Goal: Information Seeking & Learning: Check status

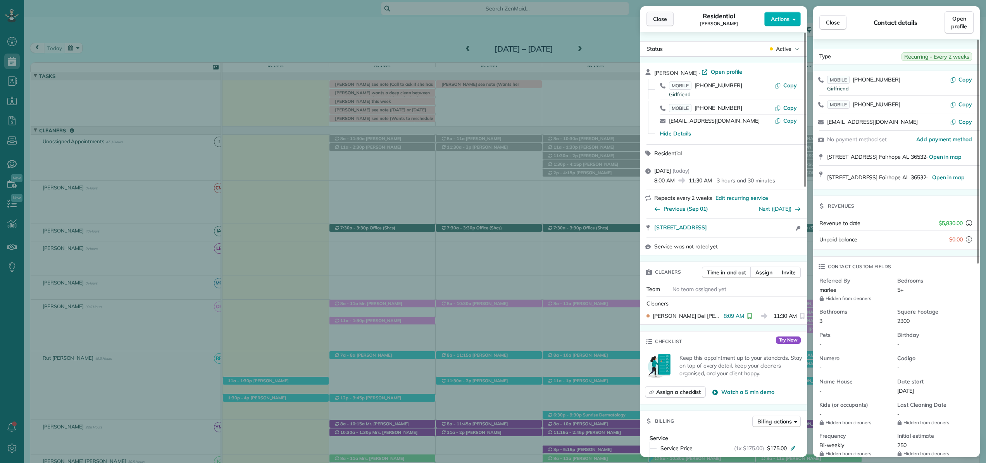
click at [663, 20] on span "Close" at bounding box center [660, 19] width 14 height 8
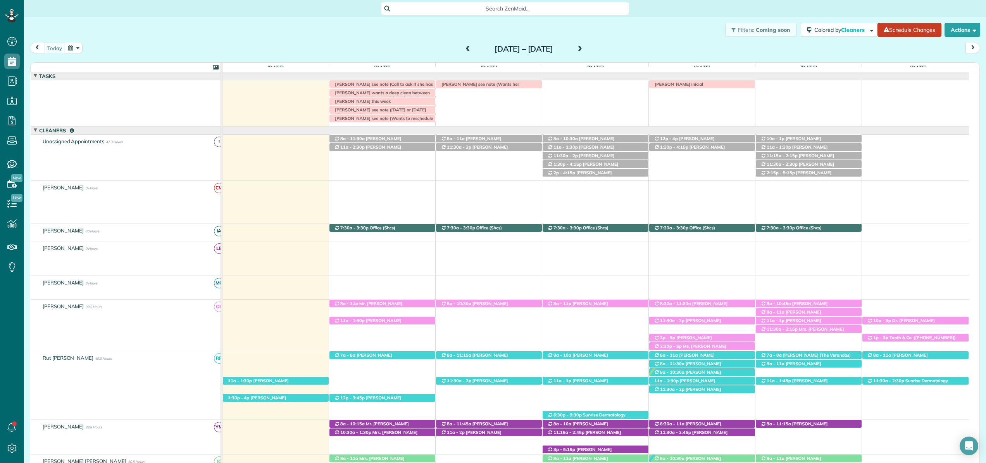
scroll to position [297, 0]
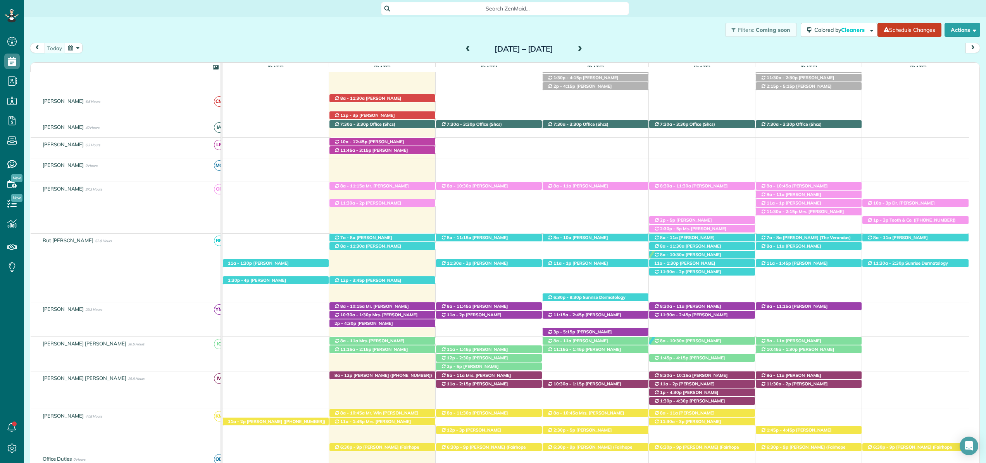
scroll to position [85, 0]
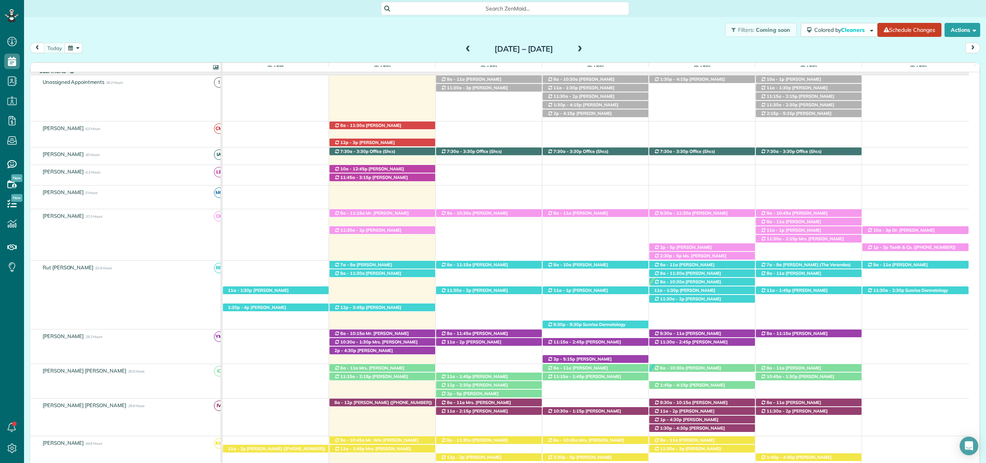
click at [464, 50] on span at bounding box center [468, 49] width 9 height 7
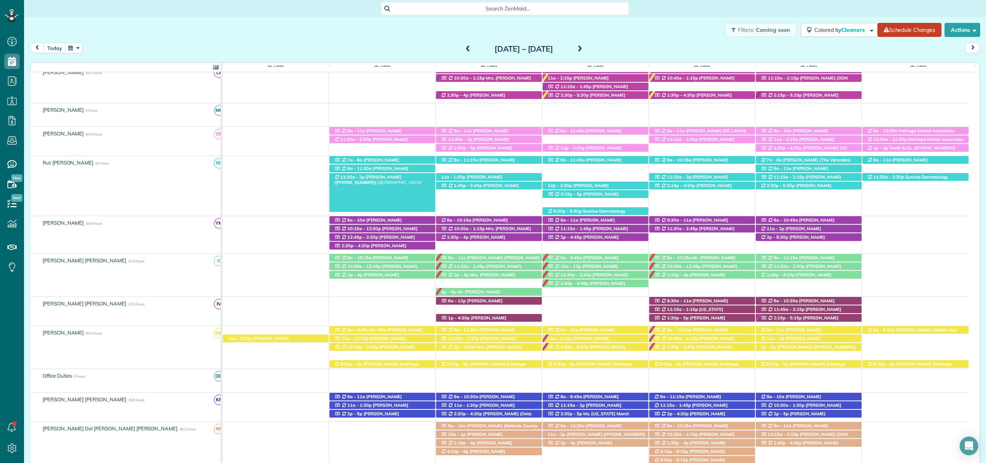
scroll to position [0, 0]
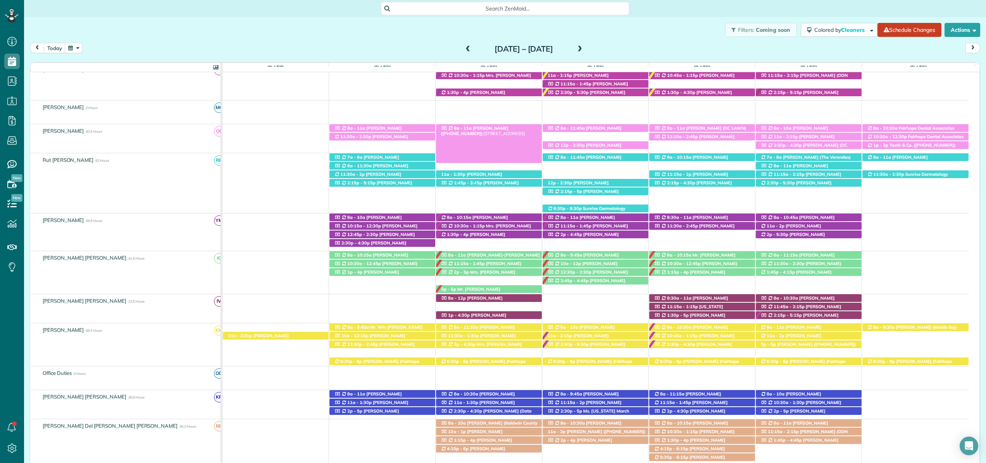
click at [508, 128] on span "Caron Richards (+12516898236)" at bounding box center [474, 130] width 67 height 11
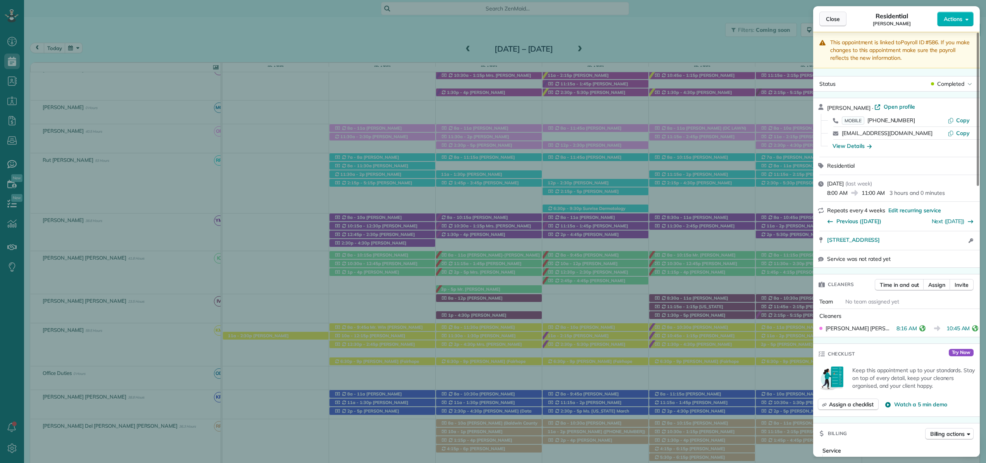
click at [835, 21] on span "Close" at bounding box center [833, 19] width 14 height 8
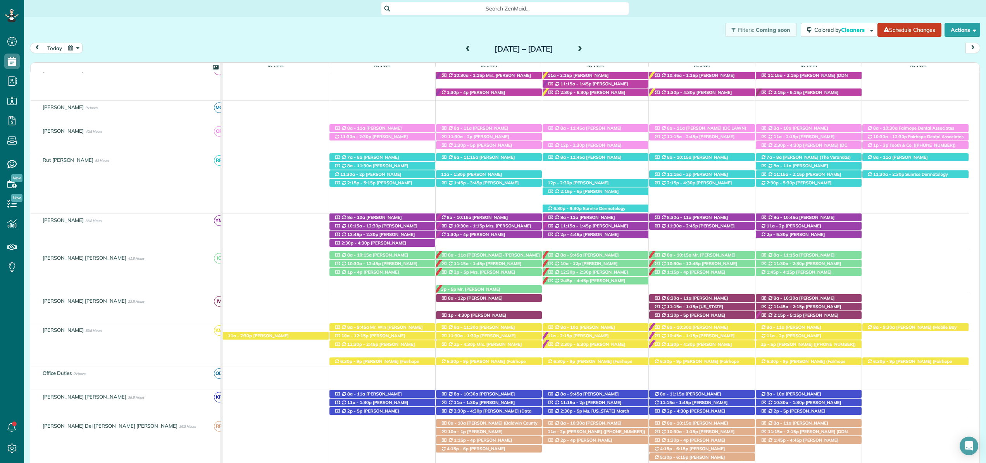
click at [584, 49] on span at bounding box center [580, 49] width 9 height 7
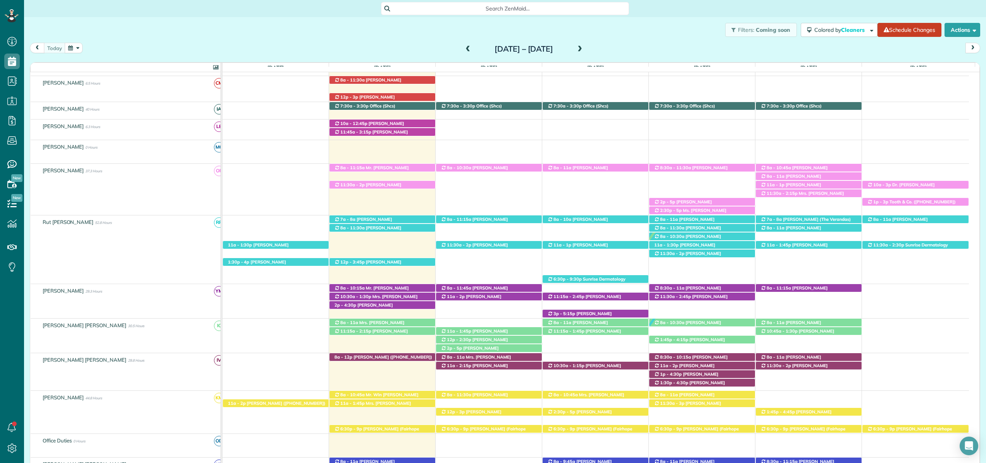
scroll to position [184, 0]
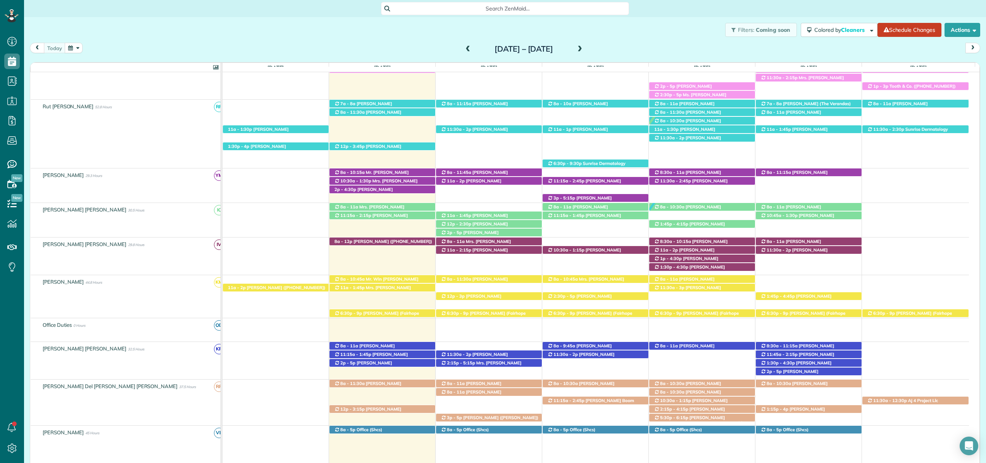
scroll to position [256, 0]
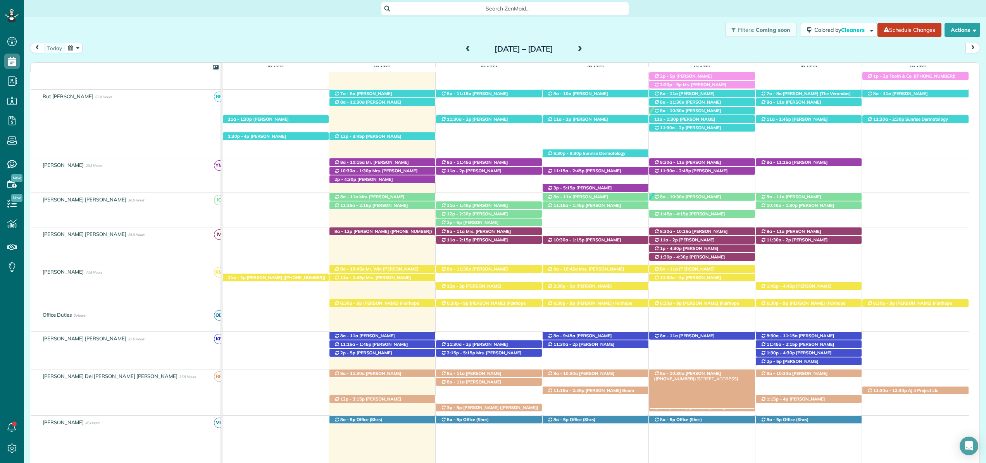
click at [707, 371] on span "David Ruegg (+12519431780)" at bounding box center [687, 375] width 67 height 11
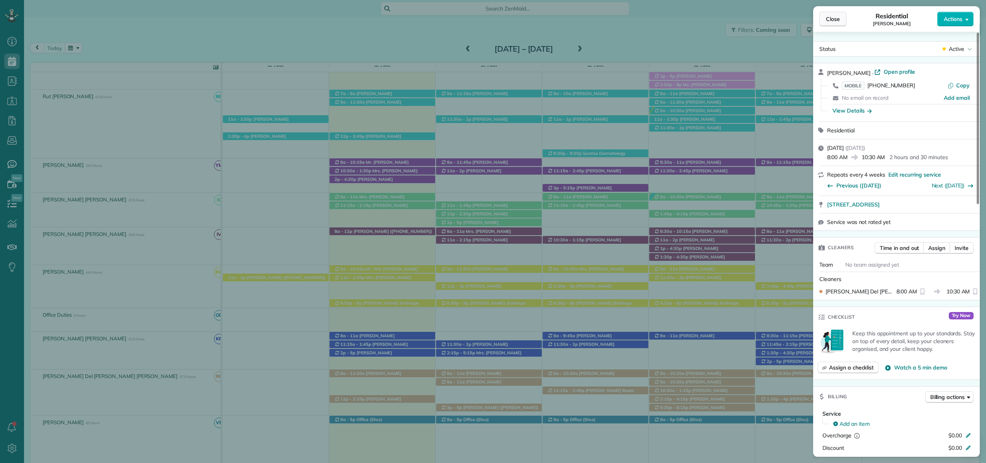
click at [825, 14] on button "Close" at bounding box center [833, 19] width 27 height 15
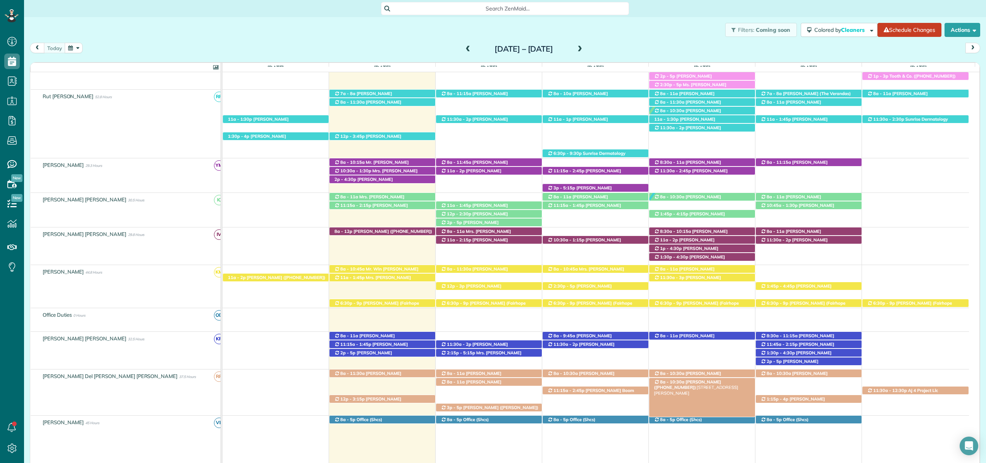
click at [721, 383] on span "Hannah East (+15738887965)" at bounding box center [687, 384] width 67 height 11
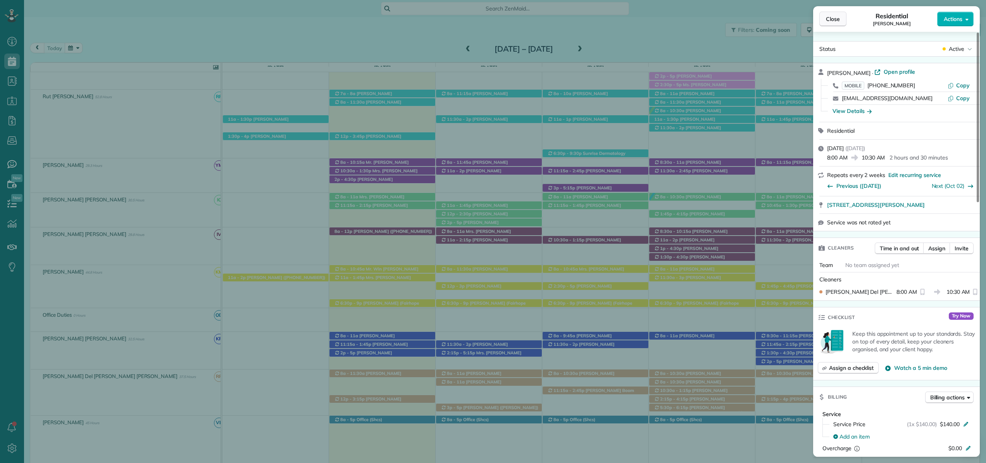
click at [830, 21] on span "Close" at bounding box center [833, 19] width 14 height 8
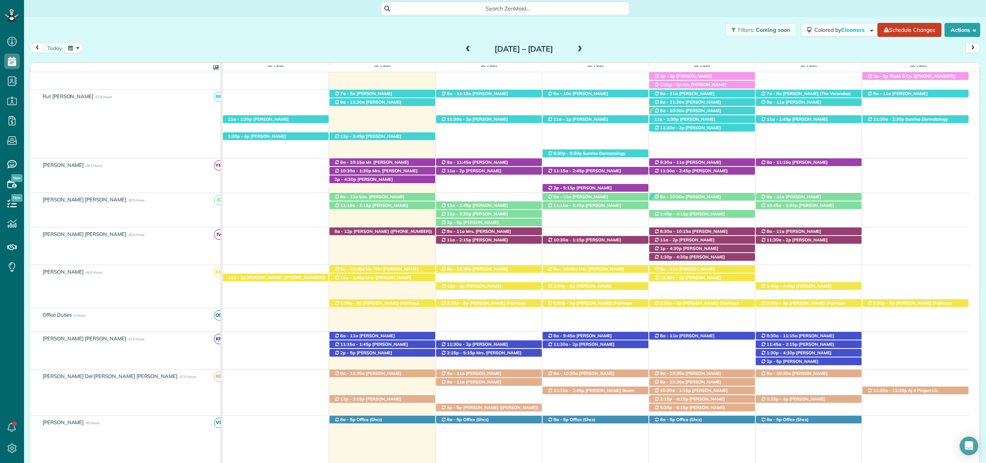
click at [712, 392] on span "Teresa Saad (+12517517202)" at bounding box center [691, 392] width 74 height 11
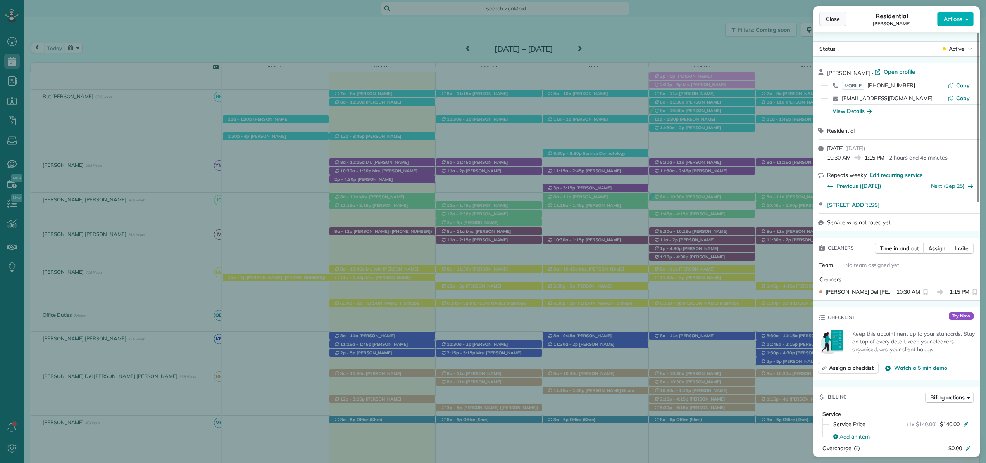
click at [829, 19] on span "Close" at bounding box center [833, 19] width 14 height 8
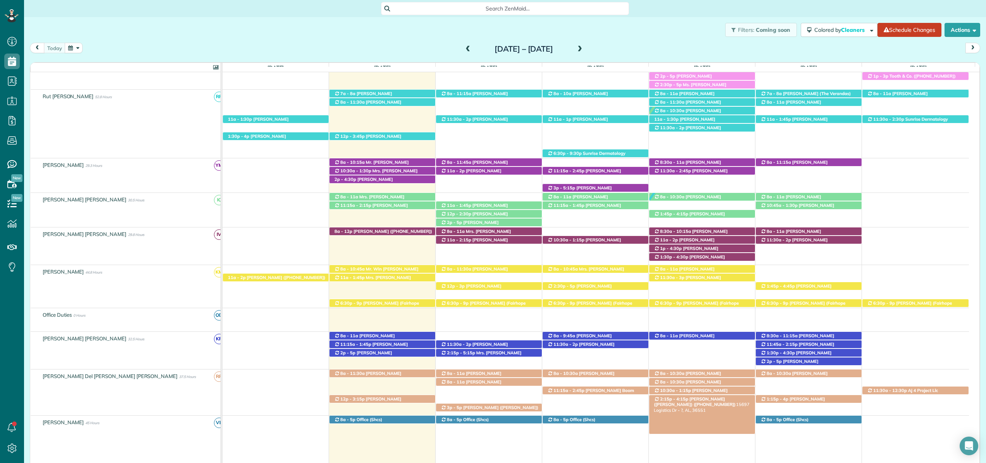
click at [708, 399] on span "Dylan Williams (Holman) (+18502401887)" at bounding box center [695, 401] width 82 height 11
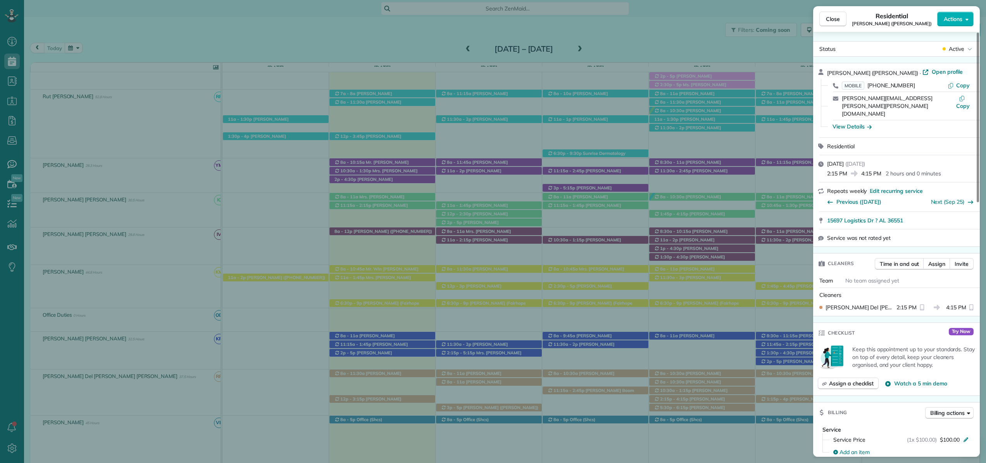
click at [715, 383] on div "Close Residential Dylan Williams (Holman) Actions Status Active Dylan Williams …" at bounding box center [493, 231] width 986 height 463
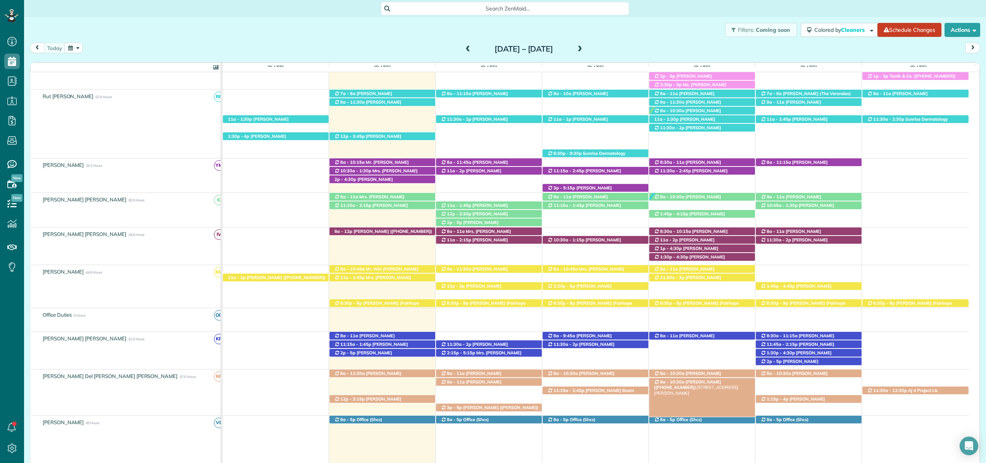
click at [715, 383] on span "Hannah East (+15738887965)" at bounding box center [687, 384] width 67 height 11
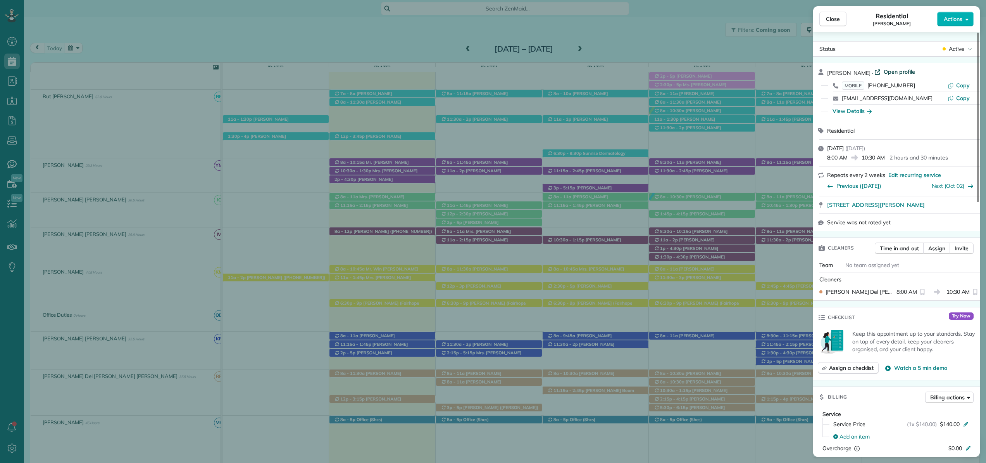
click at [894, 72] on span "Open profile" at bounding box center [899, 72] width 31 height 8
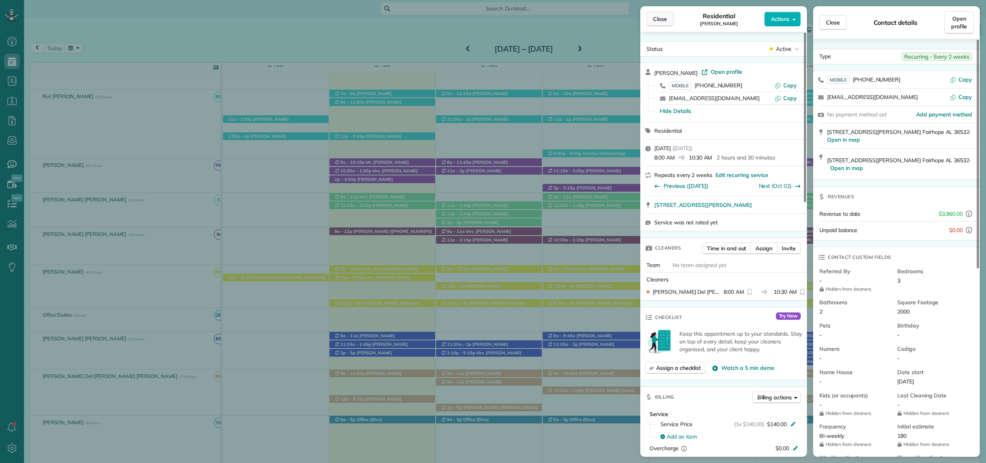
click at [662, 17] on span "Close" at bounding box center [660, 19] width 14 height 8
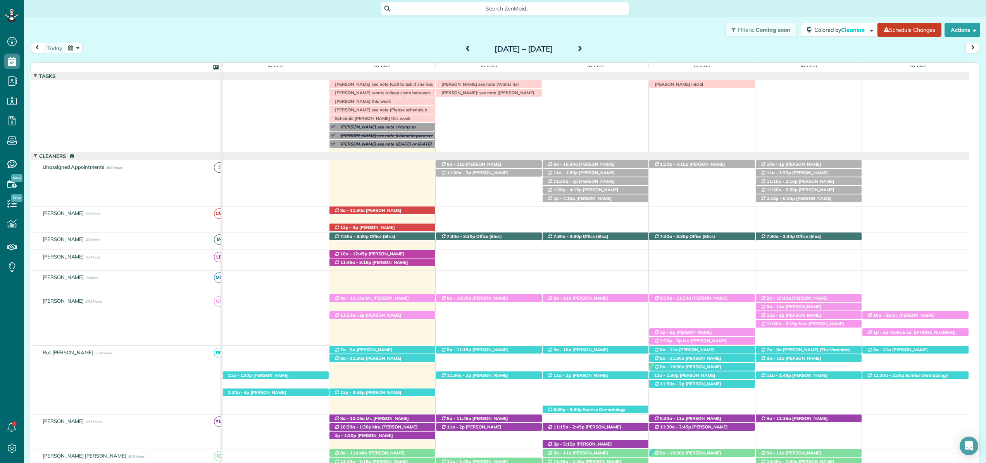
scroll to position [15, 0]
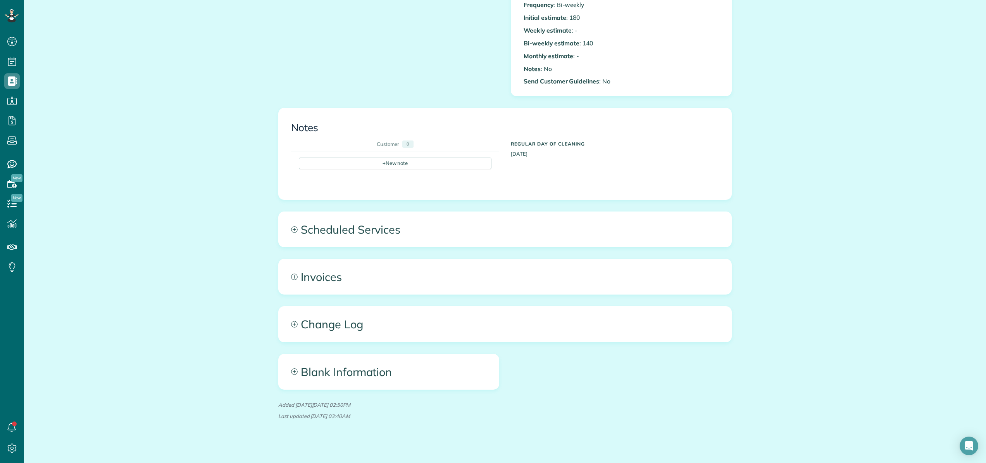
scroll to position [294, 0]
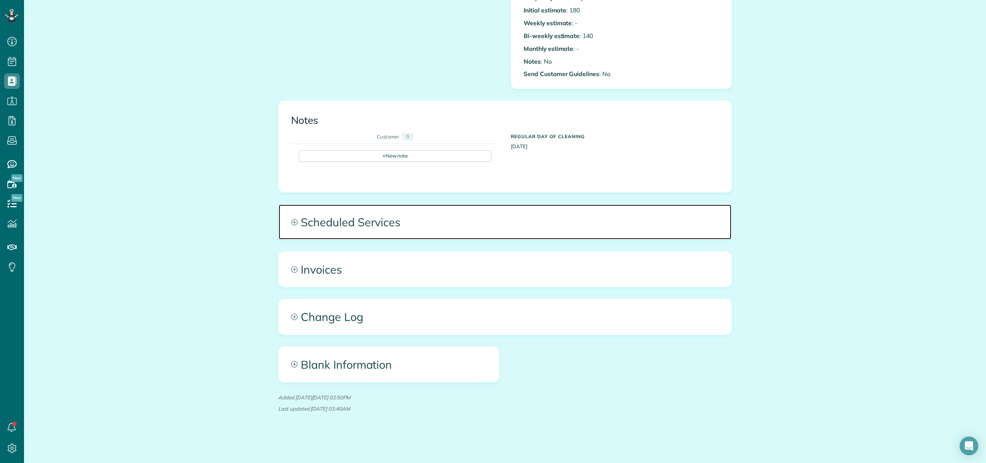
click at [373, 226] on span "Scheduled Services" at bounding box center [505, 221] width 453 height 35
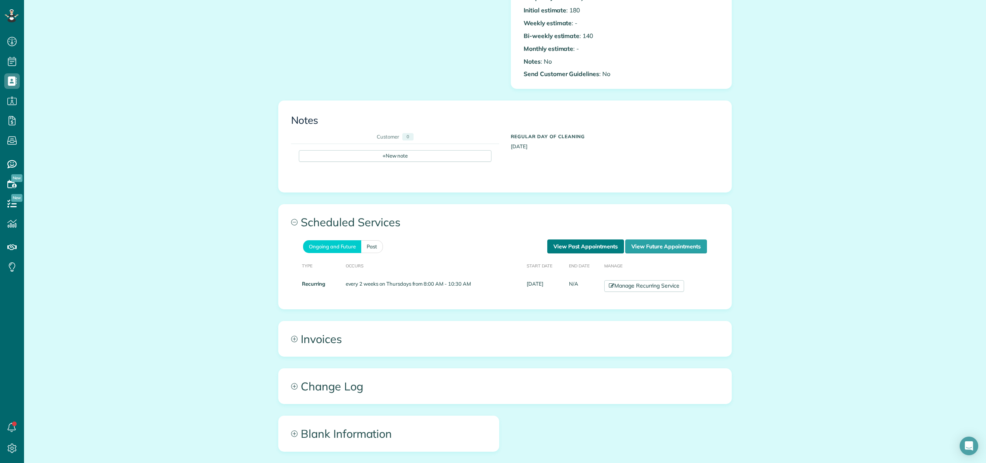
click at [605, 246] on link "View Past Appointments" at bounding box center [585, 246] width 77 height 14
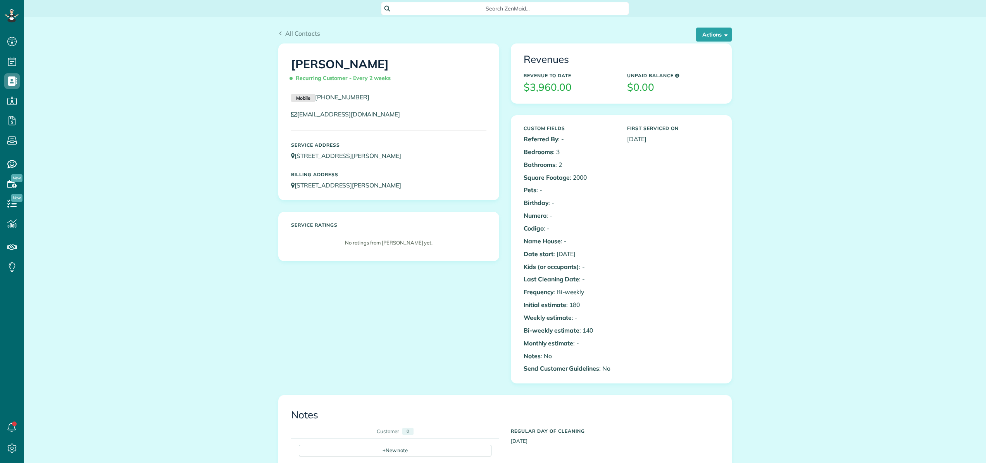
scroll to position [3, 3]
